Goal: Task Accomplishment & Management: Use online tool/utility

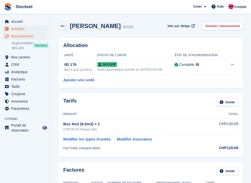
click at [23, 30] on span "Activités" at bounding box center [26, 28] width 30 height 7
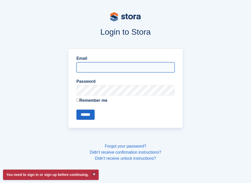
type input "**********"
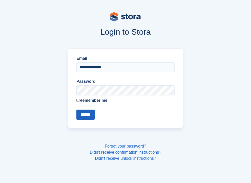
click at [86, 116] on input "******" at bounding box center [86, 115] width 18 height 10
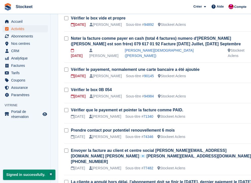
scroll to position [368, 0]
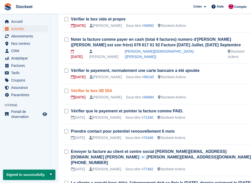
click at [96, 89] on link "Vérifier le box 0B 054" at bounding box center [91, 91] width 41 height 4
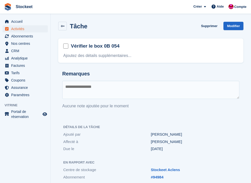
scroll to position [7, 0]
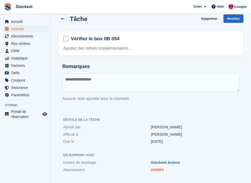
click at [162, 171] on link "#94984" at bounding box center [157, 170] width 13 height 4
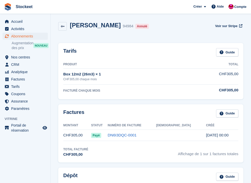
click at [156, 141] on td "DN6I3DQC-0001" at bounding box center [132, 135] width 48 height 11
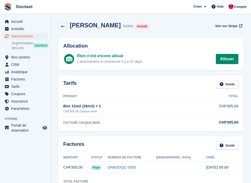
scroll to position [9, 0]
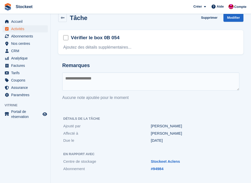
scroll to position [7, 0]
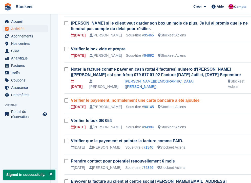
scroll to position [331, 0]
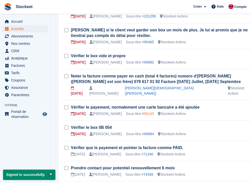
click at [152, 112] on link "90145" at bounding box center [149, 114] width 10 height 4
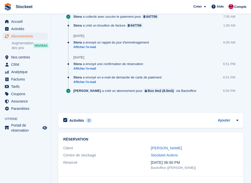
scroll to position [406, 0]
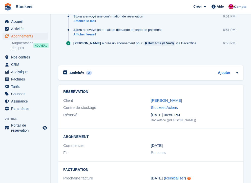
click at [78, 77] on div "Activités 2 Ajouter Vérifier le payement, normalement une carte bancaire a été …" at bounding box center [150, 72] width 185 height 15
click at [78, 74] on h2 "Activités" at bounding box center [76, 73] width 15 height 5
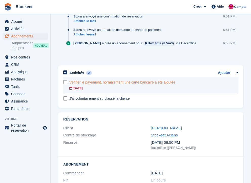
click at [154, 82] on div "Vérifier le payement, normalement une carte bancaire a été ajoutée" at bounding box center [153, 82] width 169 height 5
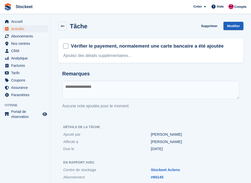
click at [231, 28] on link "Modifier" at bounding box center [234, 26] width 20 height 8
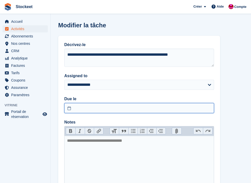
click at [100, 112] on input "text" at bounding box center [139, 108] width 150 height 10
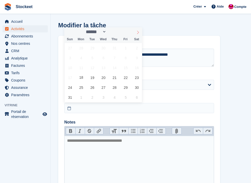
click at [138, 34] on span at bounding box center [138, 31] width 9 height 9
select select "*"
click at [95, 68] on span "16" at bounding box center [92, 68] width 10 height 10
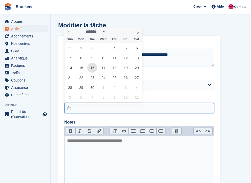
type input "**********"
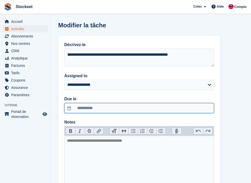
scroll to position [39, 0]
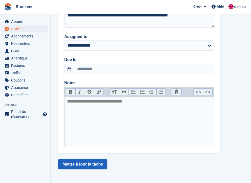
click at [91, 163] on button "Mettre à jour la tâche" at bounding box center [82, 164] width 49 height 10
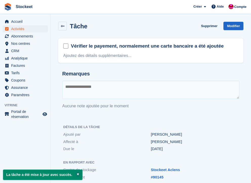
click at [23, 31] on span "Activités" at bounding box center [26, 28] width 30 height 7
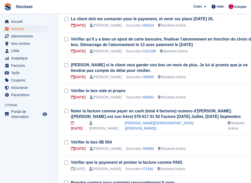
scroll to position [270, 0]
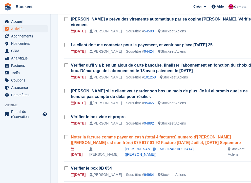
click at [174, 135] on link "Noter la facture comme payer en cash (total 4 factures) numero d'Alexandra Kell…" at bounding box center [156, 140] width 170 height 10
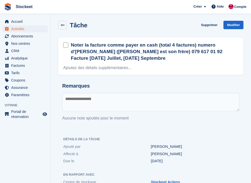
scroll to position [21, 0]
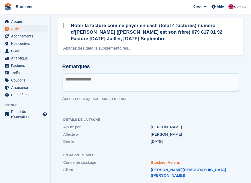
click at [167, 162] on link "Stockeet Aclens" at bounding box center [165, 162] width 29 height 4
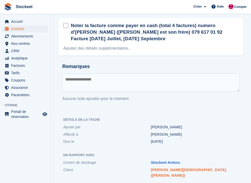
click at [172, 170] on link "Keller Christian (Alexandra)" at bounding box center [189, 173] width 76 height 10
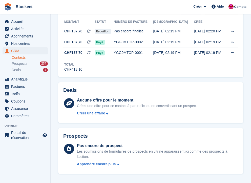
scroll to position [83, 0]
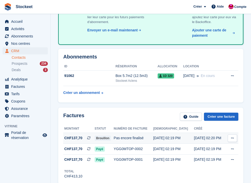
click at [144, 136] on div "Pas encore finalisé" at bounding box center [134, 138] width 40 height 5
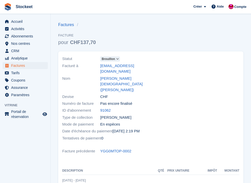
click at [118, 58] on icon at bounding box center [117, 59] width 3 height 3
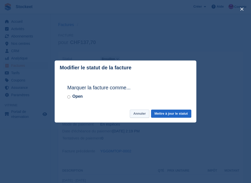
click at [138, 115] on button "Annuler" at bounding box center [140, 114] width 20 height 8
